Goal: Transaction & Acquisition: Purchase product/service

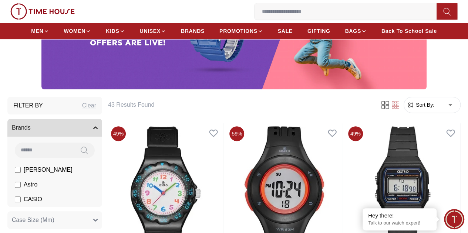
scroll to position [111, 0]
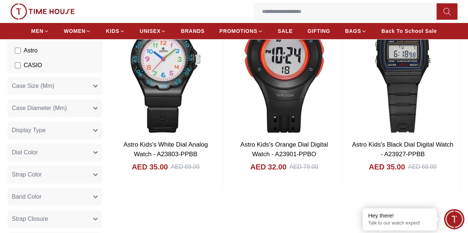
scroll to position [370, 0]
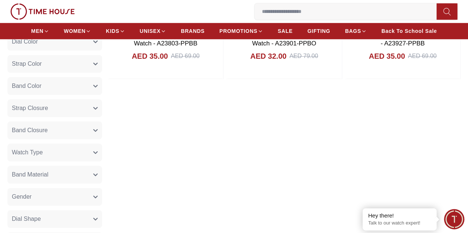
click at [255, 10] on input at bounding box center [349, 11] width 188 height 15
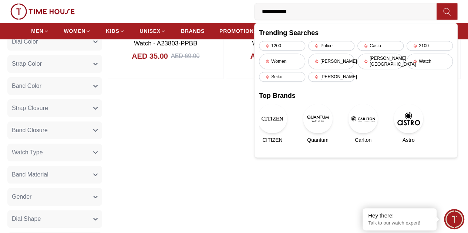
type input "**********"
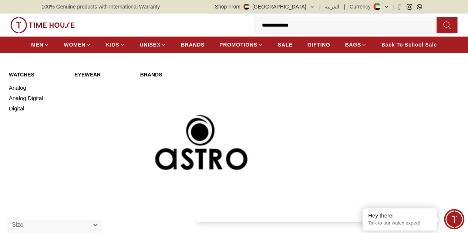
click at [125, 46] on icon at bounding box center [123, 45] width 6 height 6
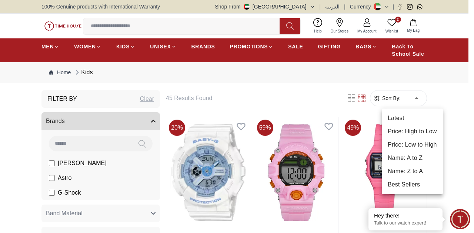
click at [414, 146] on li "Price: Low to High" at bounding box center [411, 144] width 61 height 13
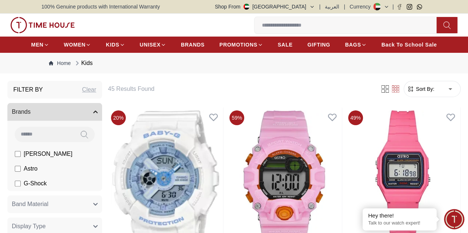
type input "*"
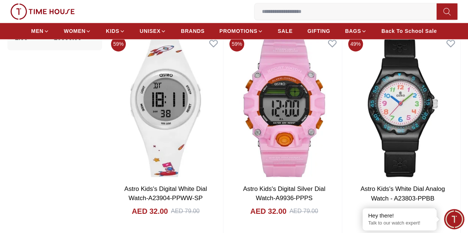
scroll to position [481, 0]
